Goal: Task Accomplishment & Management: Use online tool/utility

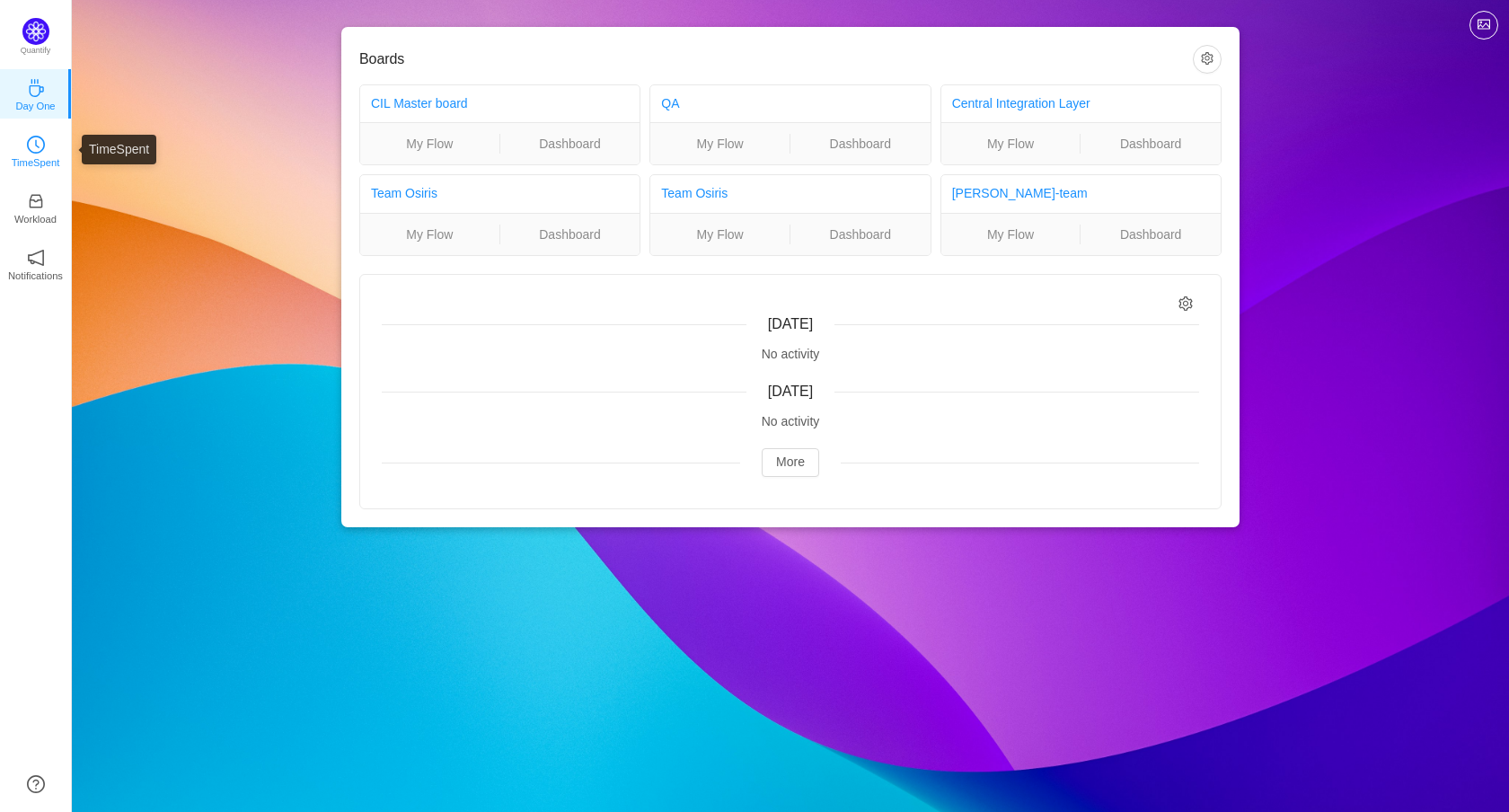
click at [40, 150] on icon "icon: clock-circle" at bounding box center [36, 144] width 18 height 18
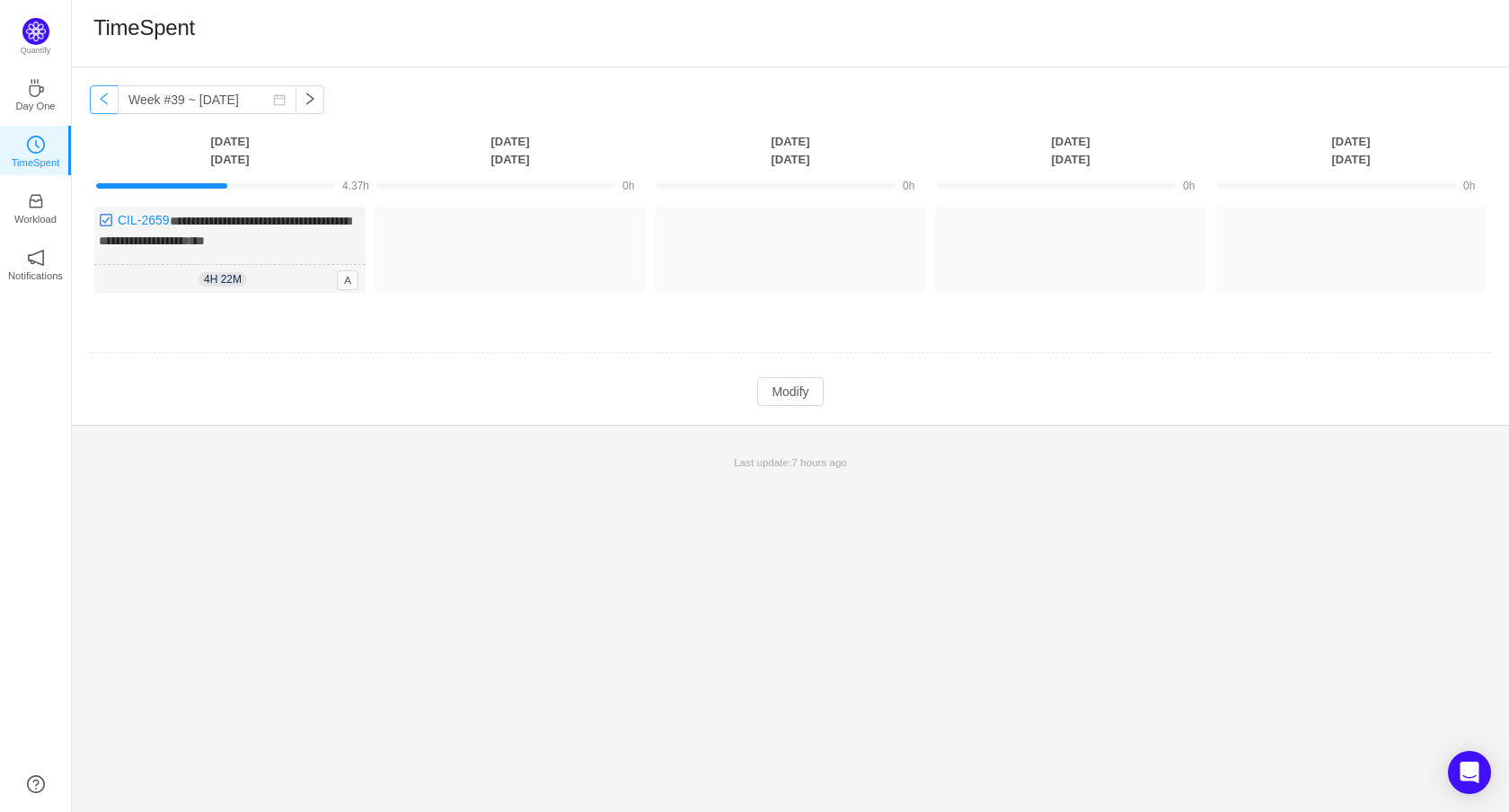
click at [103, 95] on button "button" at bounding box center [103, 99] width 28 height 28
type input "Week #38 ~ [DATE]"
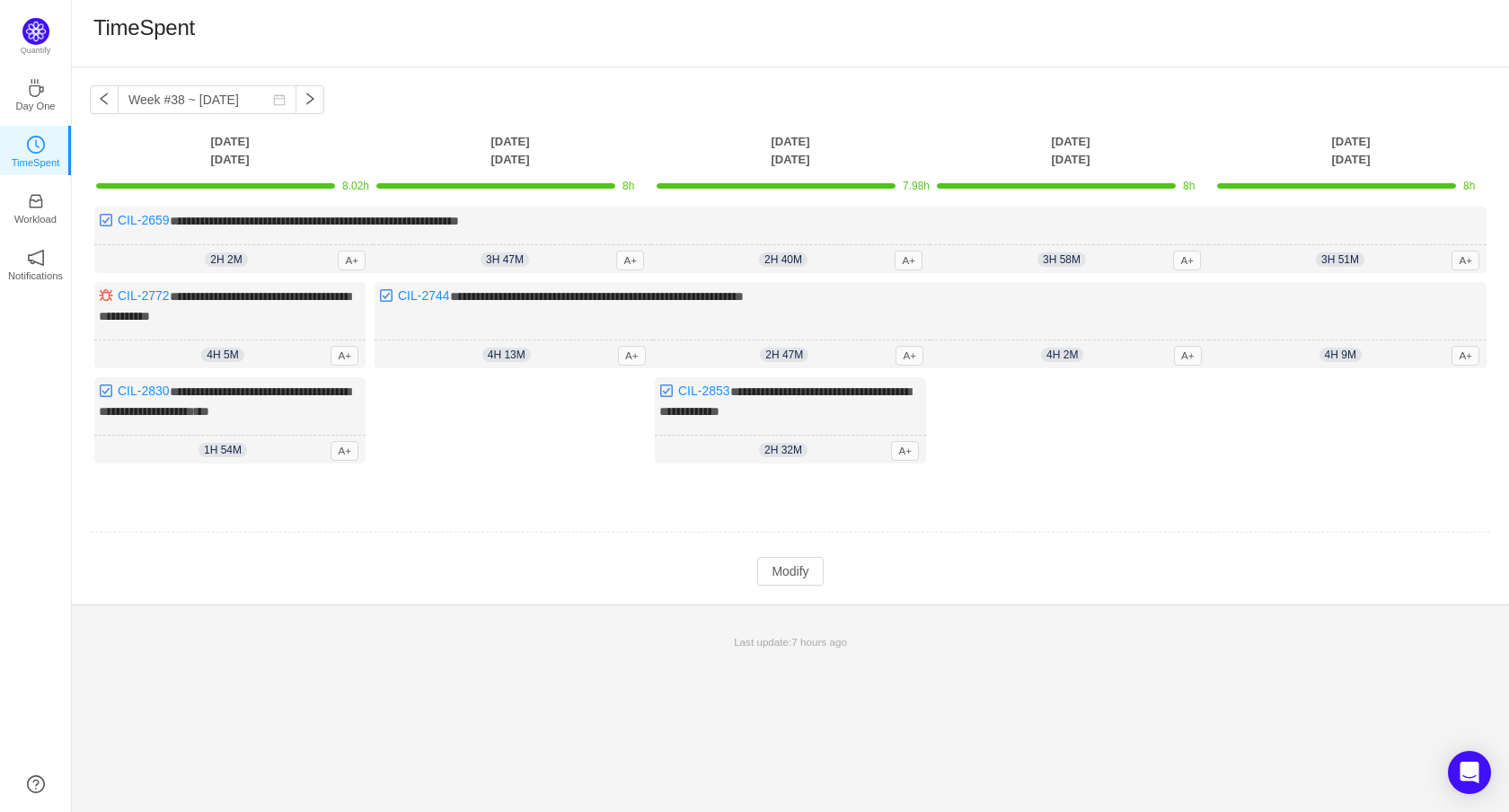
click at [1209, 513] on td at bounding box center [790, 533] width 1401 height 46
click at [1187, 258] on span "A+" at bounding box center [1187, 260] width 27 height 20
click at [1061, 258] on span "3h 58m" at bounding box center [1061, 259] width 48 height 15
click at [797, 564] on button "Modify" at bounding box center [790, 571] width 66 height 28
